Goal: Task Accomplishment & Management: Complete application form

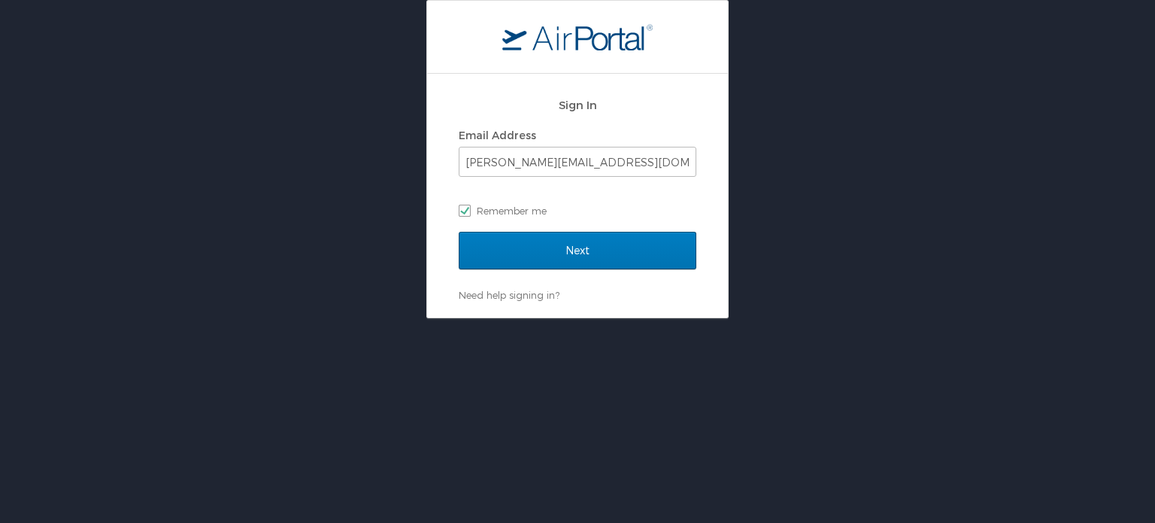
click at [546, 227] on div "Sign In Email Address rsingh@crosscatholic.org Remember me" at bounding box center [578, 161] width 238 height 144
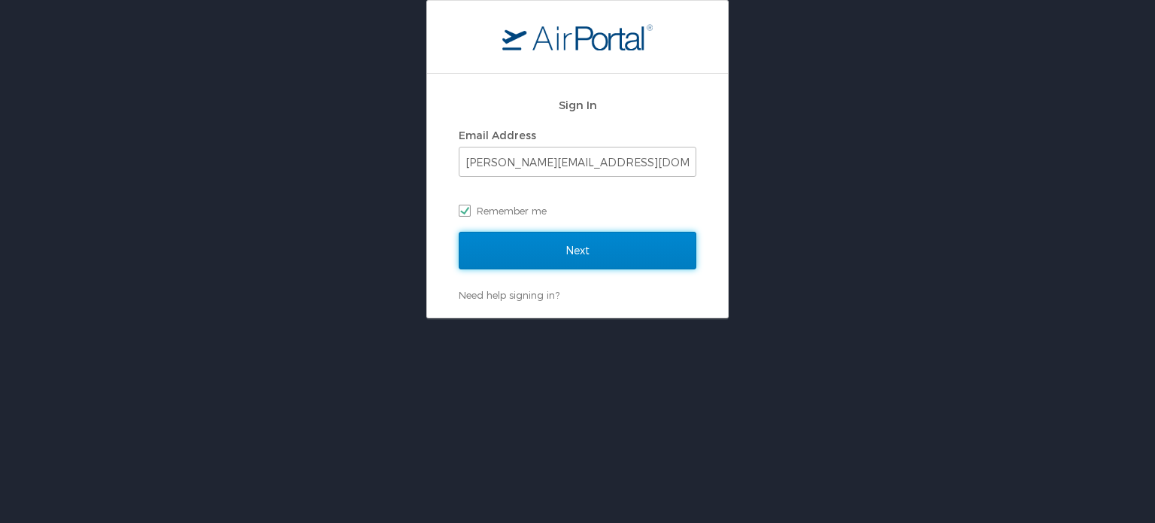
click at [549, 245] on input "Next" at bounding box center [578, 251] width 238 height 38
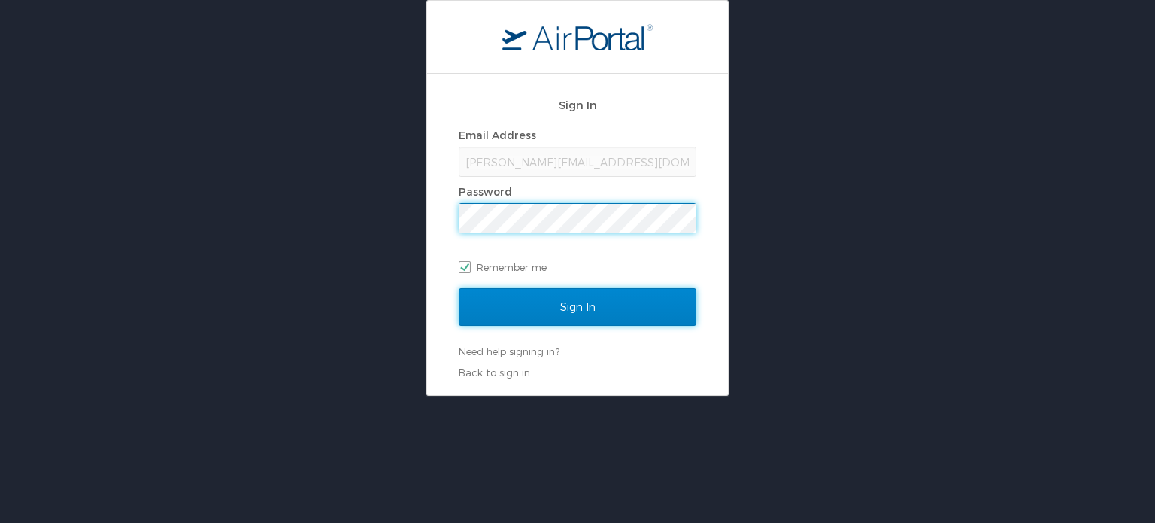
click at [559, 305] on input "Sign In" at bounding box center [578, 307] width 238 height 38
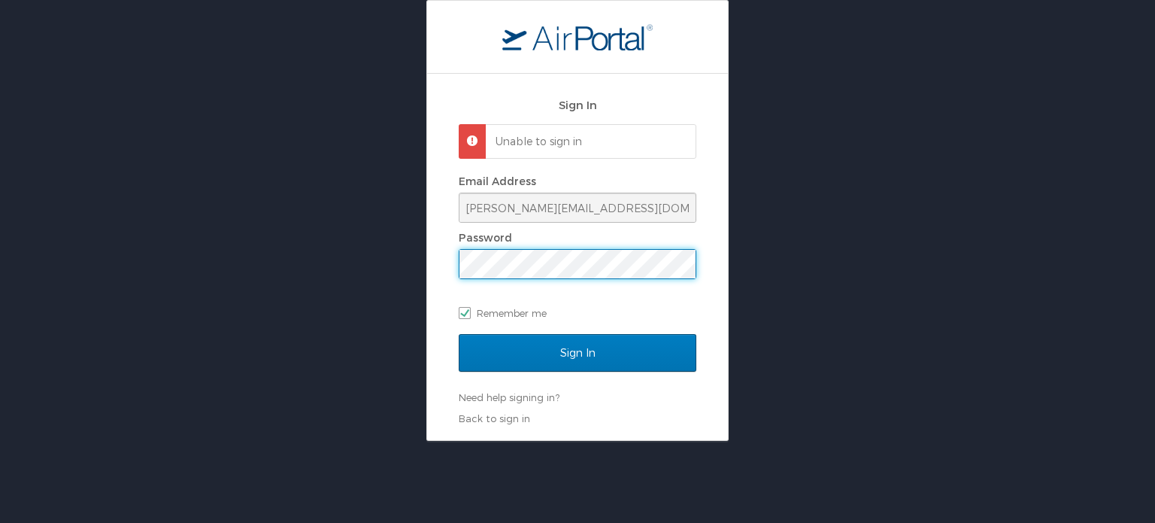
click at [257, 215] on div "Sign In Unable to sign in Email Address rsingh@crosscatholic.org Password Remem…" at bounding box center [577, 220] width 1155 height 441
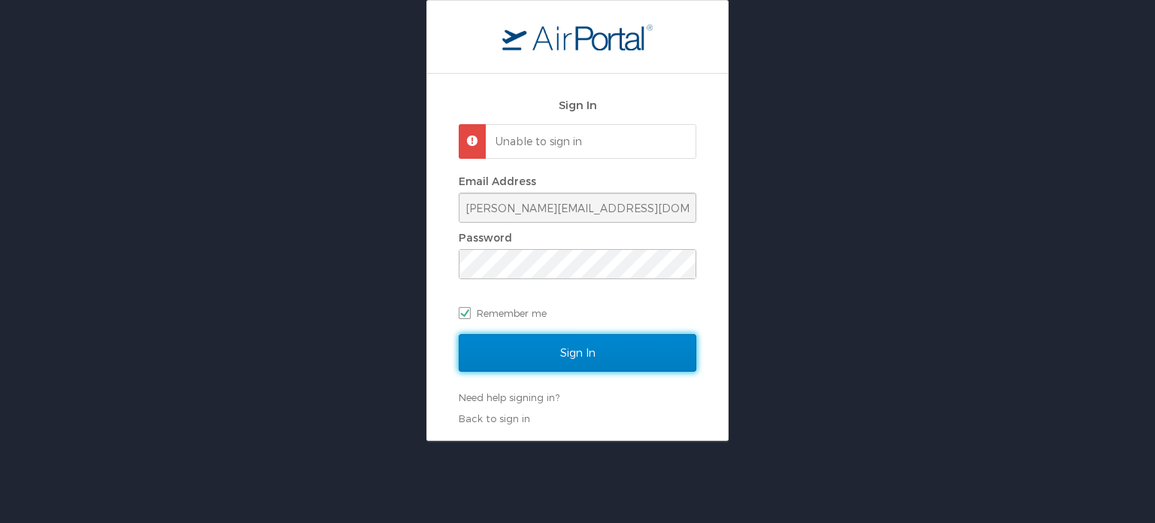
click at [520, 339] on input "Sign In" at bounding box center [578, 353] width 238 height 38
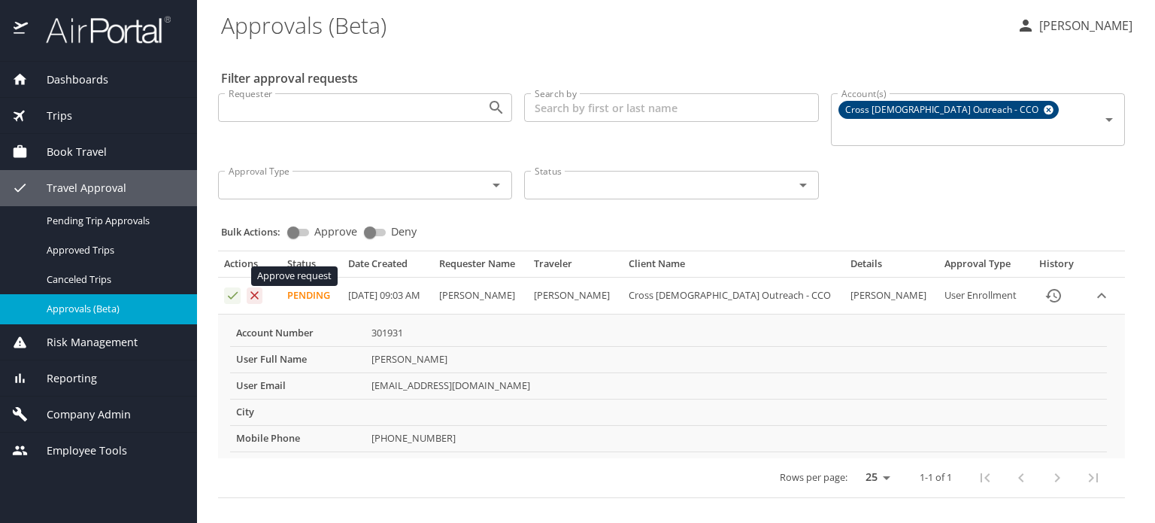
click at [237, 288] on icon "Approval table" at bounding box center [233, 295] width 14 height 14
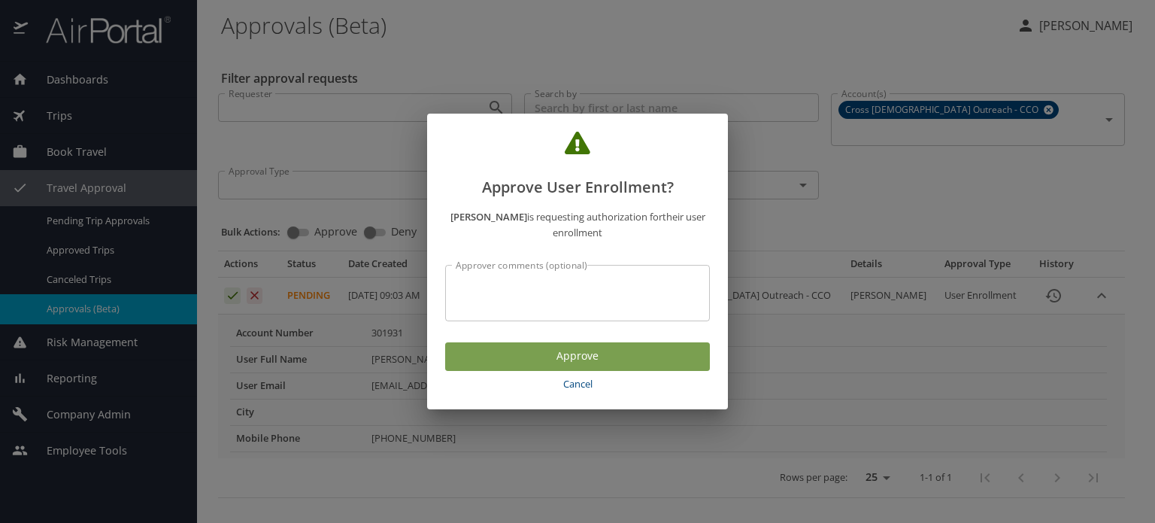
click at [597, 358] on span "Approve" at bounding box center [577, 356] width 241 height 19
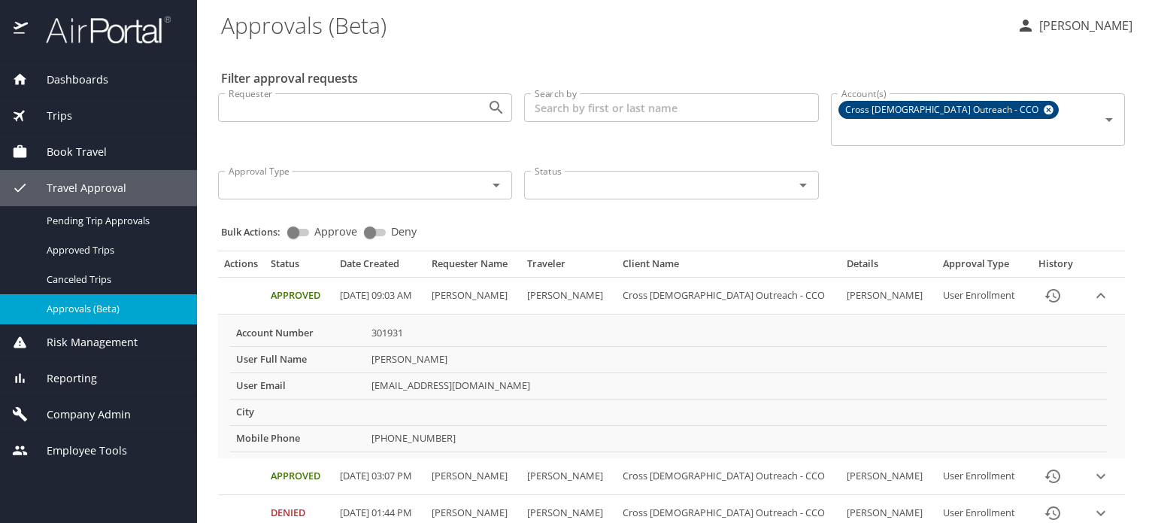
click at [53, 142] on div "Book Travel" at bounding box center [98, 152] width 197 height 36
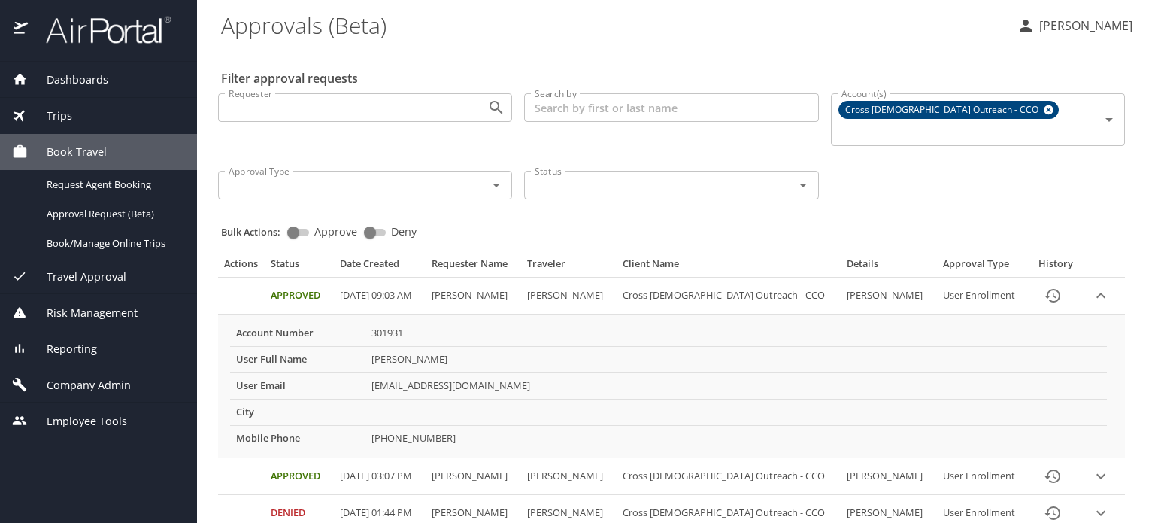
click at [59, 162] on div "Book Travel" at bounding box center [98, 152] width 197 height 36
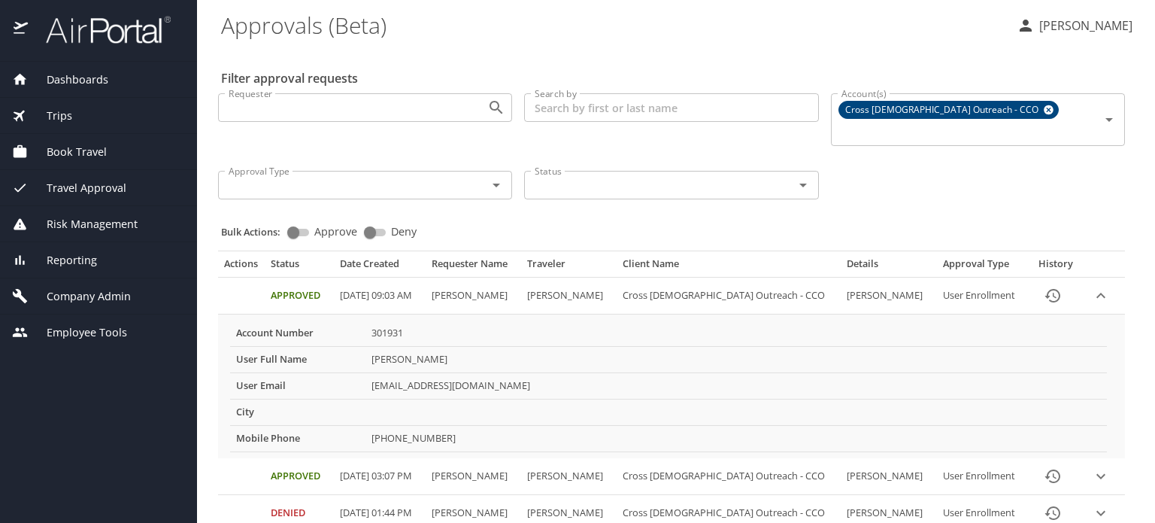
click at [59, 162] on div "Book Travel" at bounding box center [98, 152] width 197 height 36
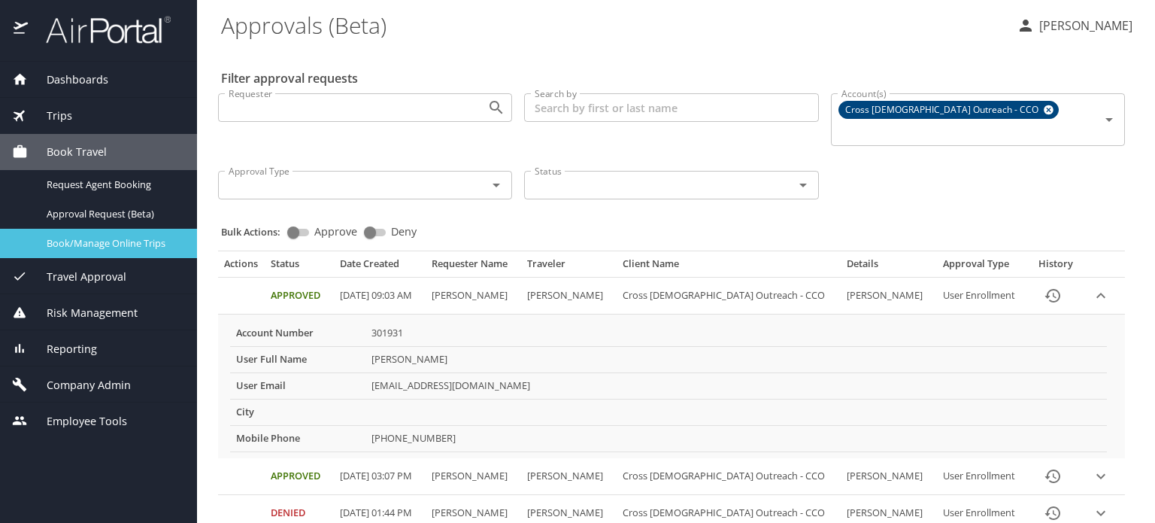
click at [64, 246] on span "Book/Manage Online Trips" at bounding box center [113, 243] width 132 height 14
